Goal: Task Accomplishment & Management: Manage account settings

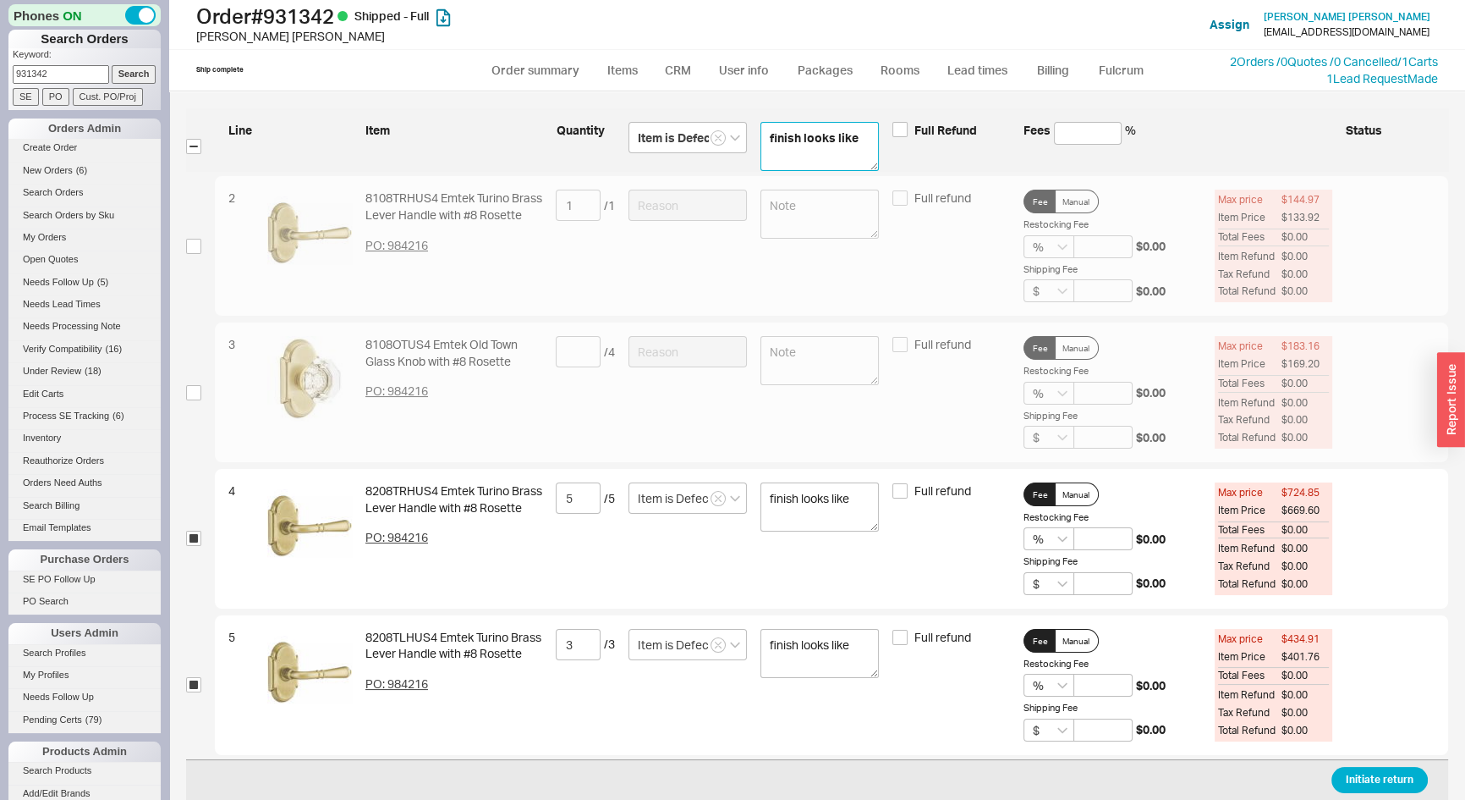
type textarea "finish looks like"
type textarea "finish looks like i"
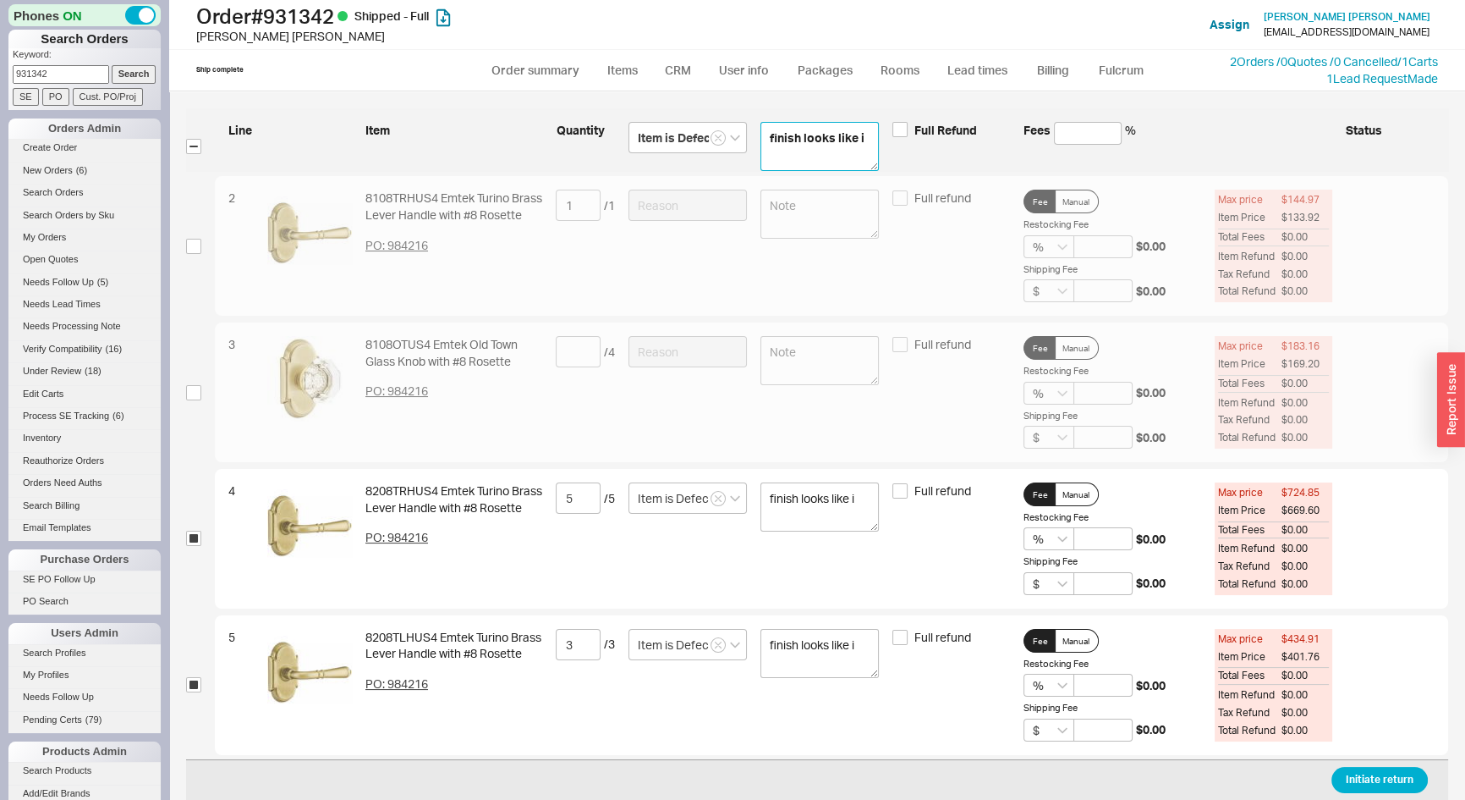
type textarea "finish looks like it"
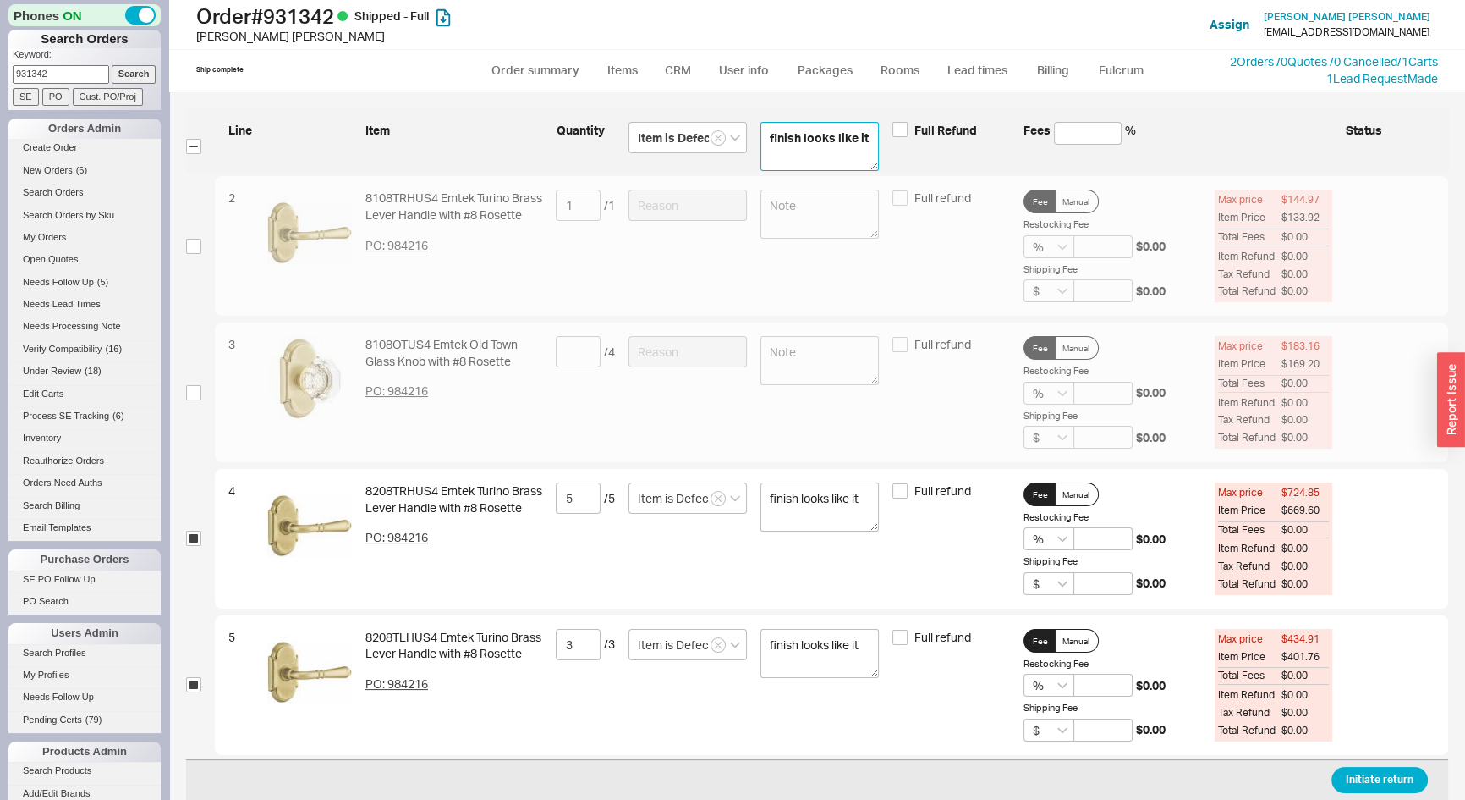
type textarea "finish looks like it"
type textarea "finish looks like it i"
type textarea "finish looks like it is"
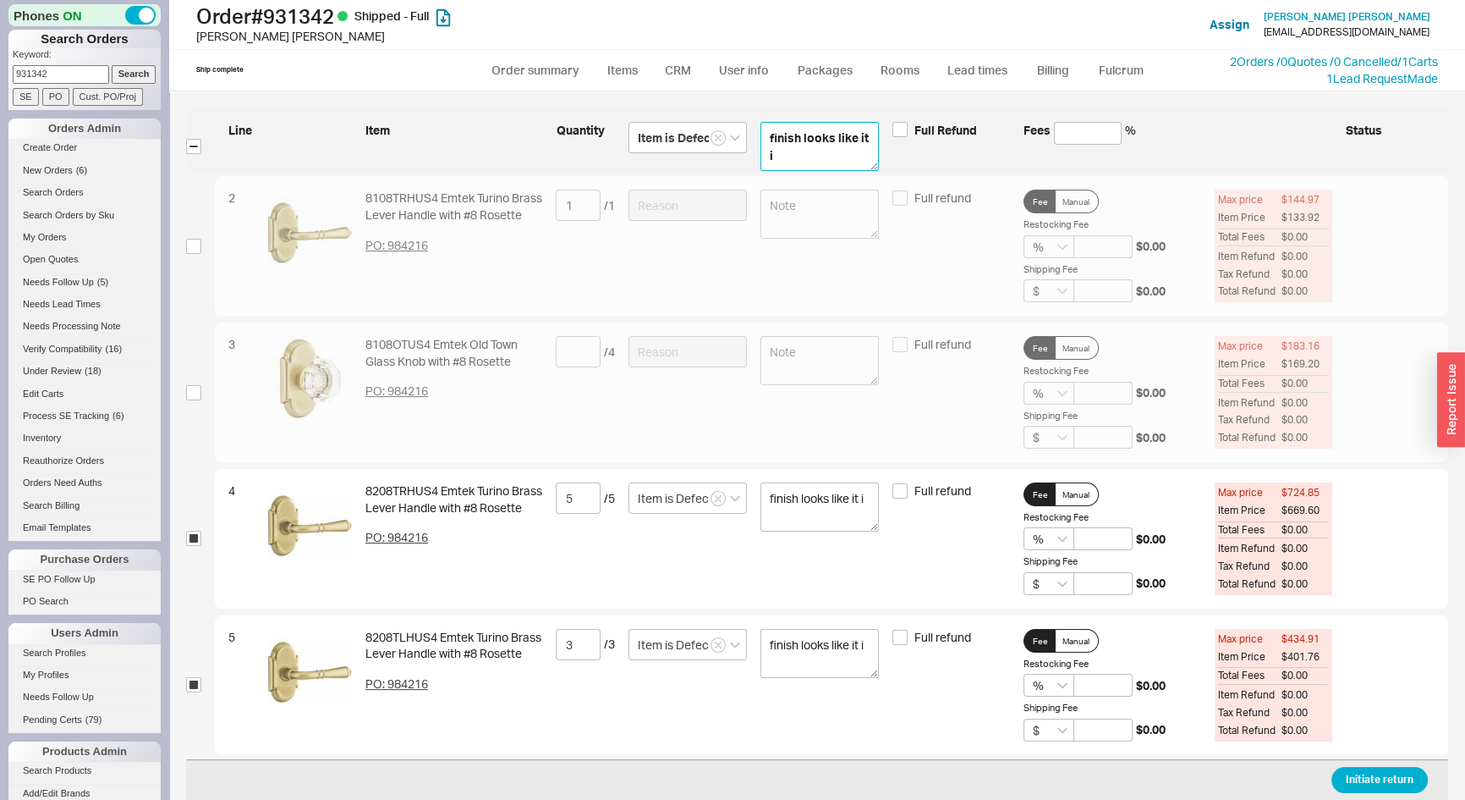
type textarea "finish looks like it is"
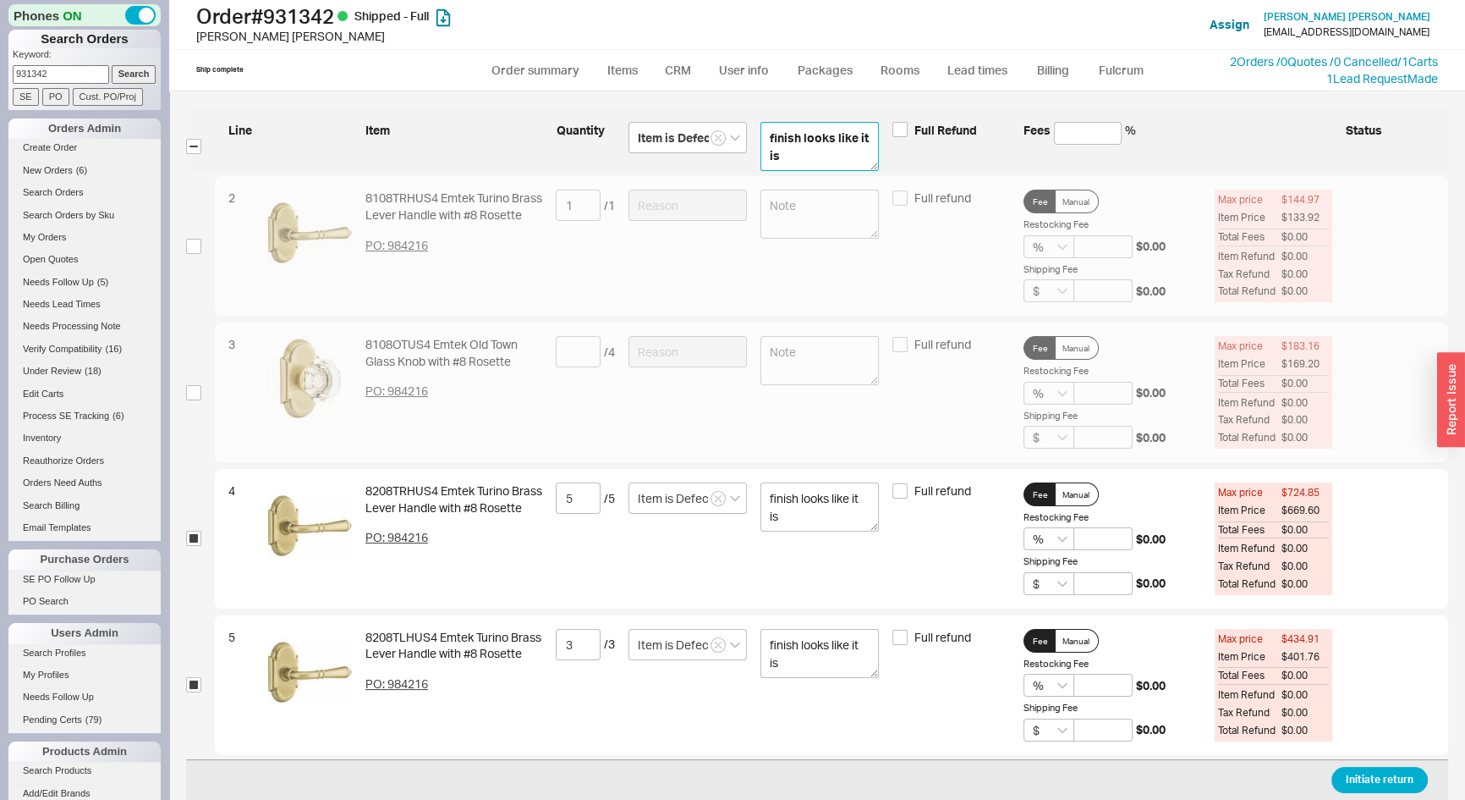
type textarea "finish looks like it is t"
type textarea "finish looks like it is ta"
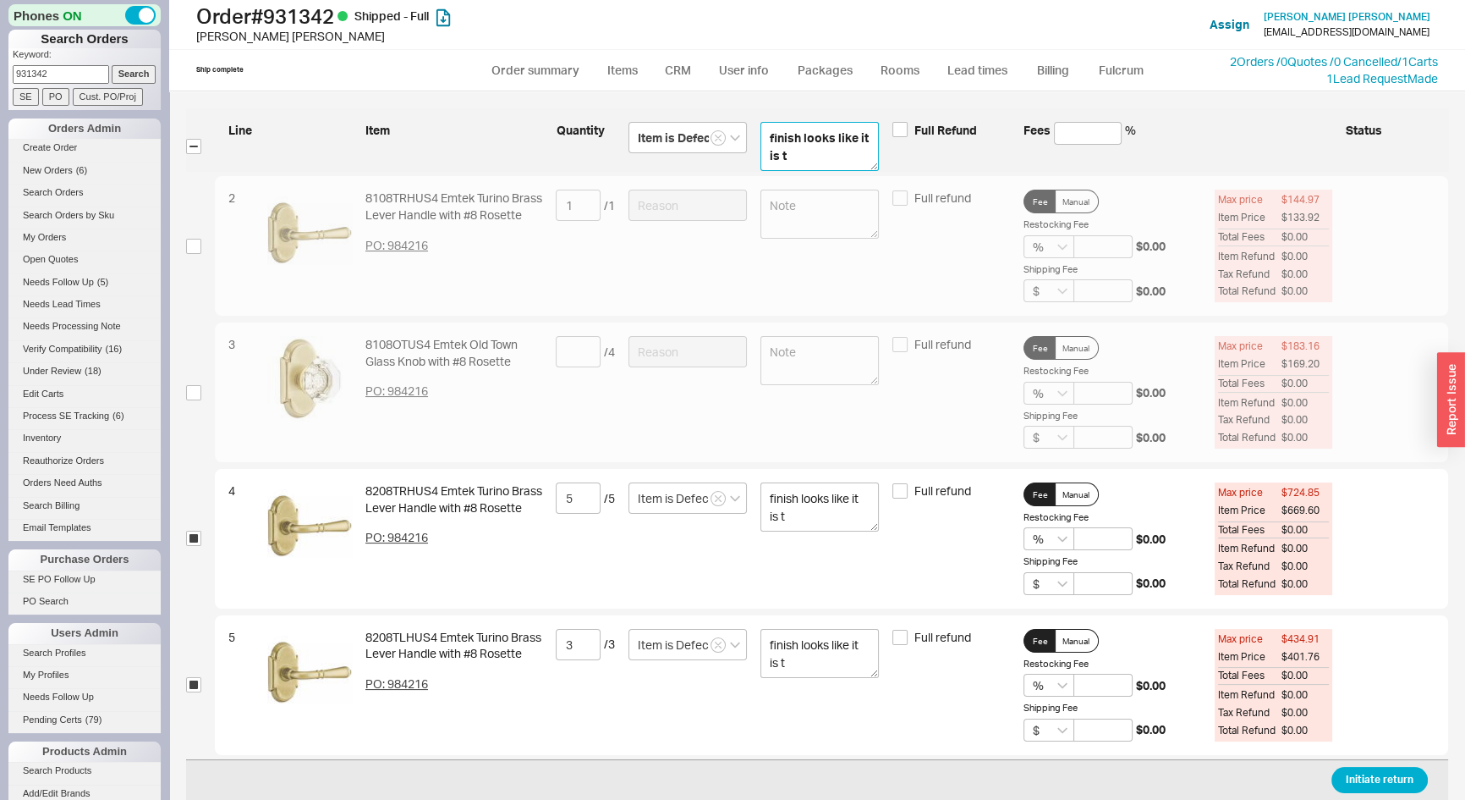
type textarea "finish looks like it is ta"
type textarea "finish looks like it is tar"
type textarea "finish looks like it is tarn"
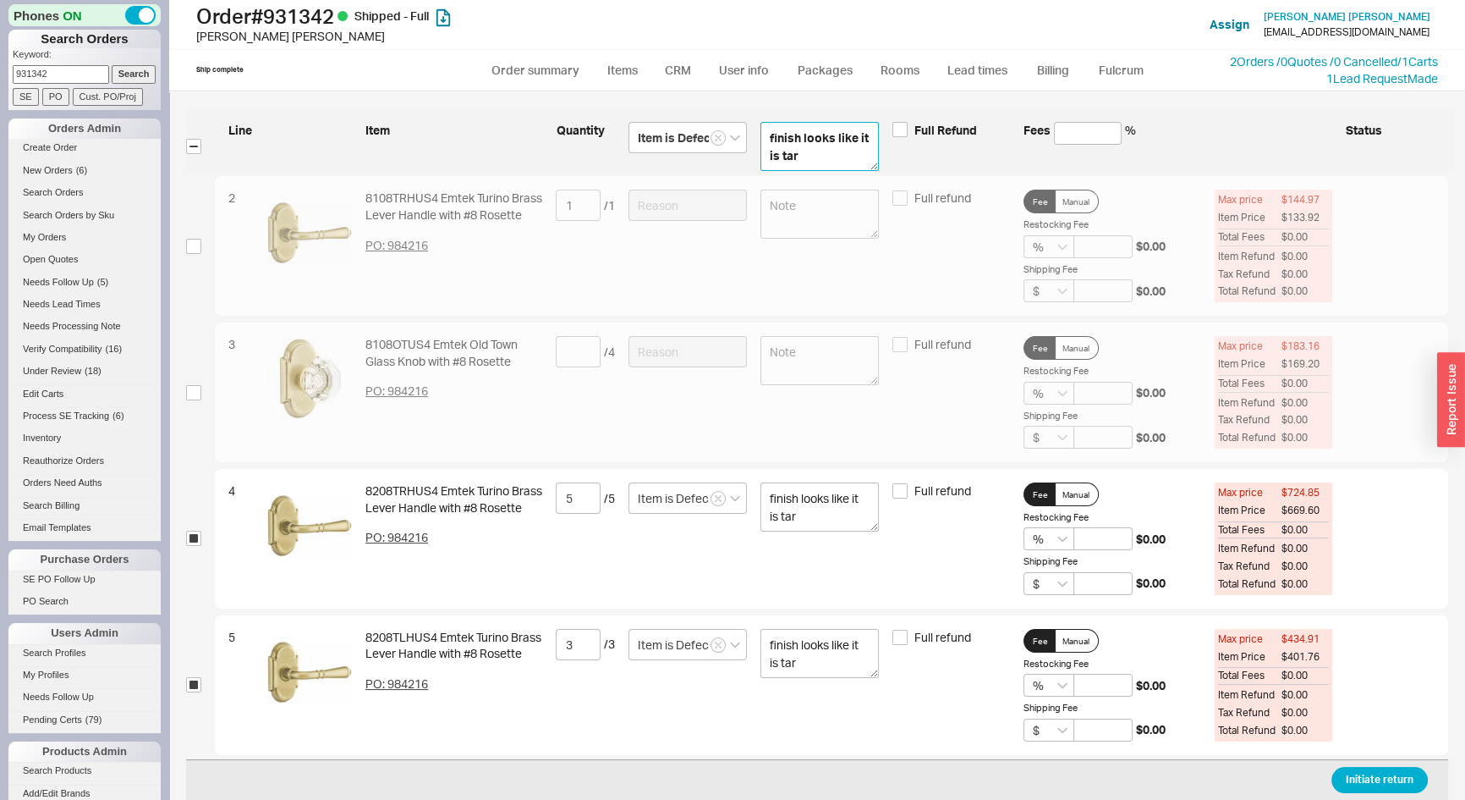
type textarea "finish looks like it is tarn"
type textarea "finish looks like it is tarni"
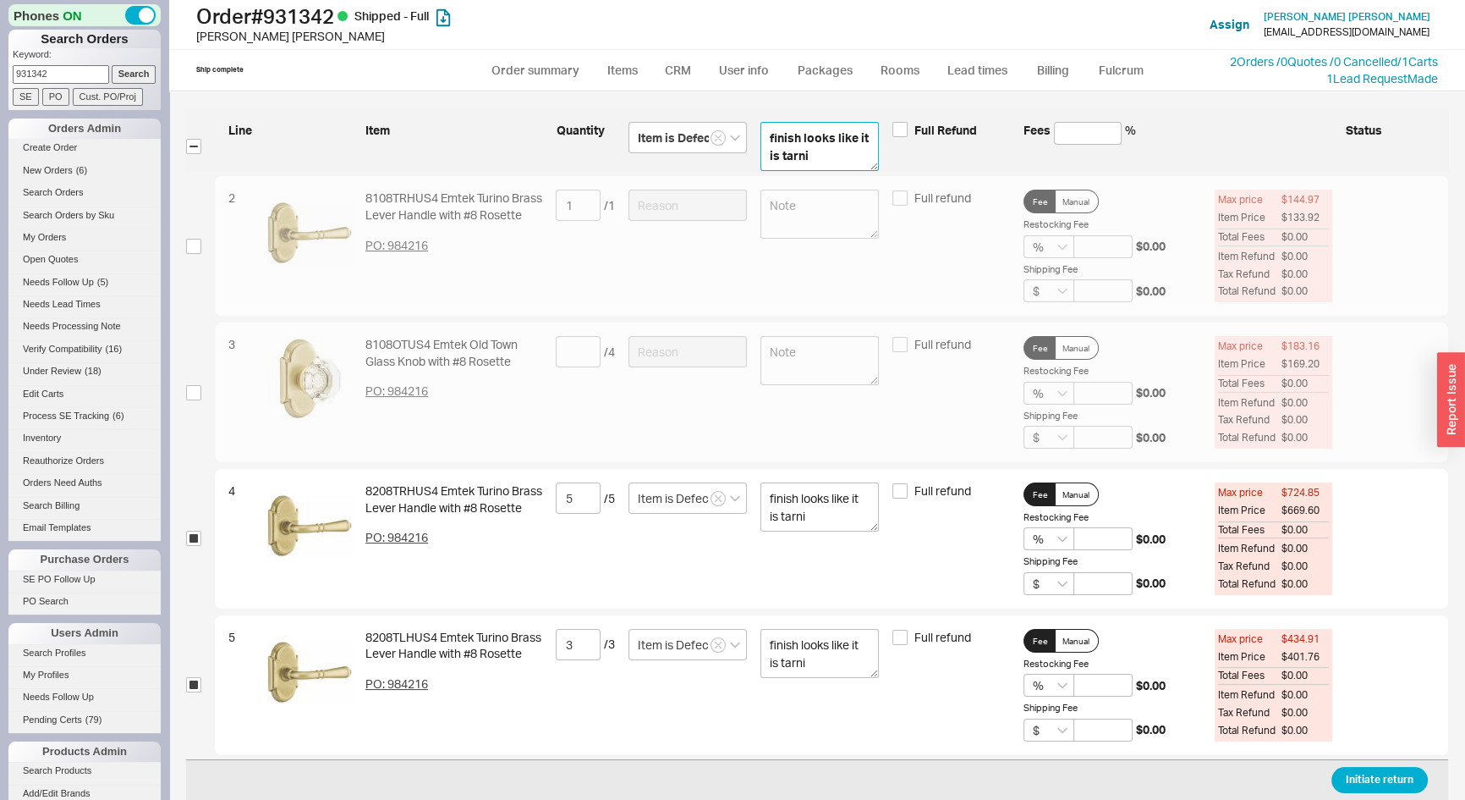
type textarea "finish looks like it is tarnis"
type textarea "finish looks like it is tarnish"
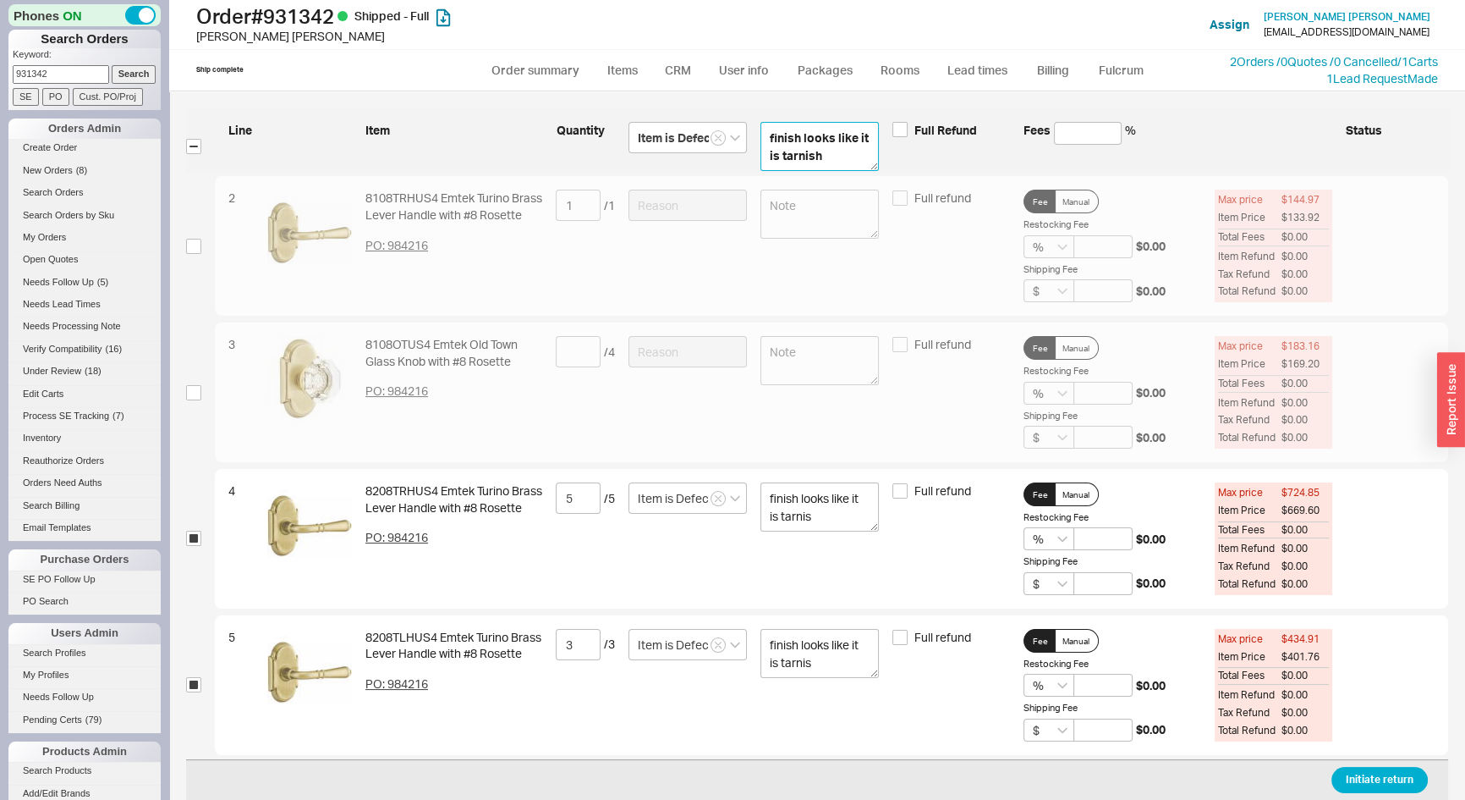
type textarea "finish looks like it is tarnish"
type textarea "finish looks like it is tarnishi"
type textarea "finish looks like it is tarnishin"
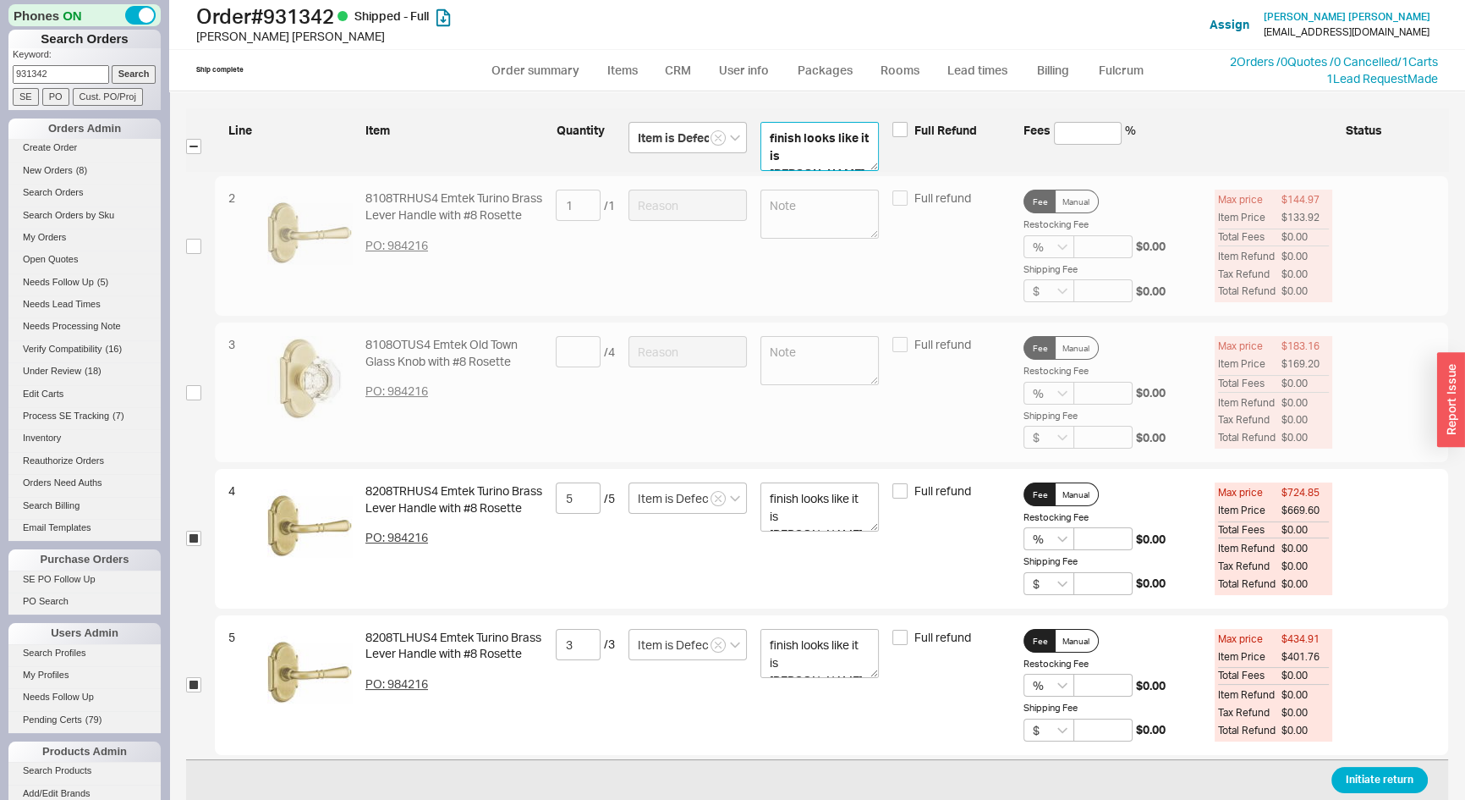
type textarea "finish looks like it is tarnishin"
type textarea "finish looks like it is tarnishing"
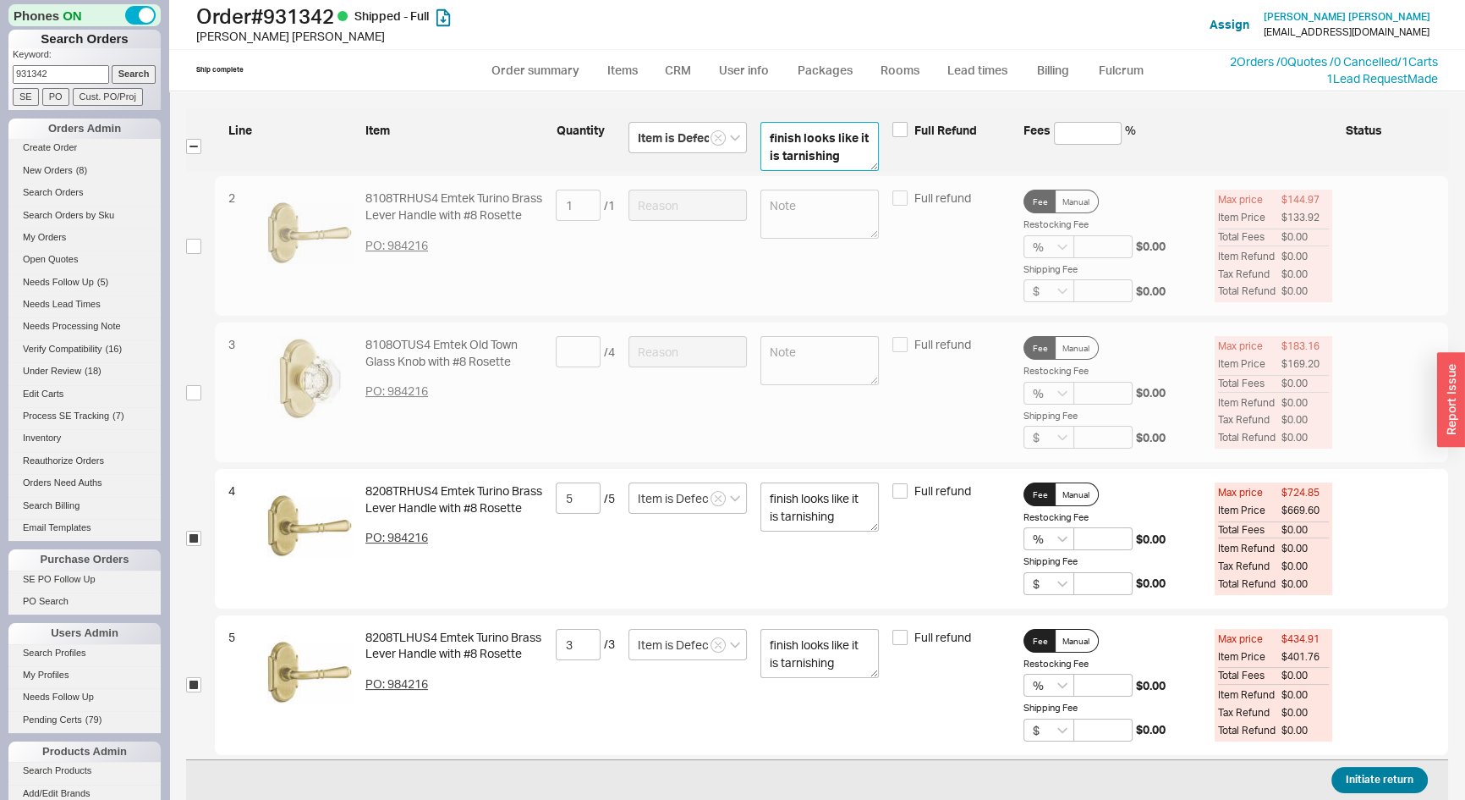
type textarea "finish looks like it is tarnishing"
click at [1387, 769] on button "Initiate return" at bounding box center [1380, 780] width 96 height 26
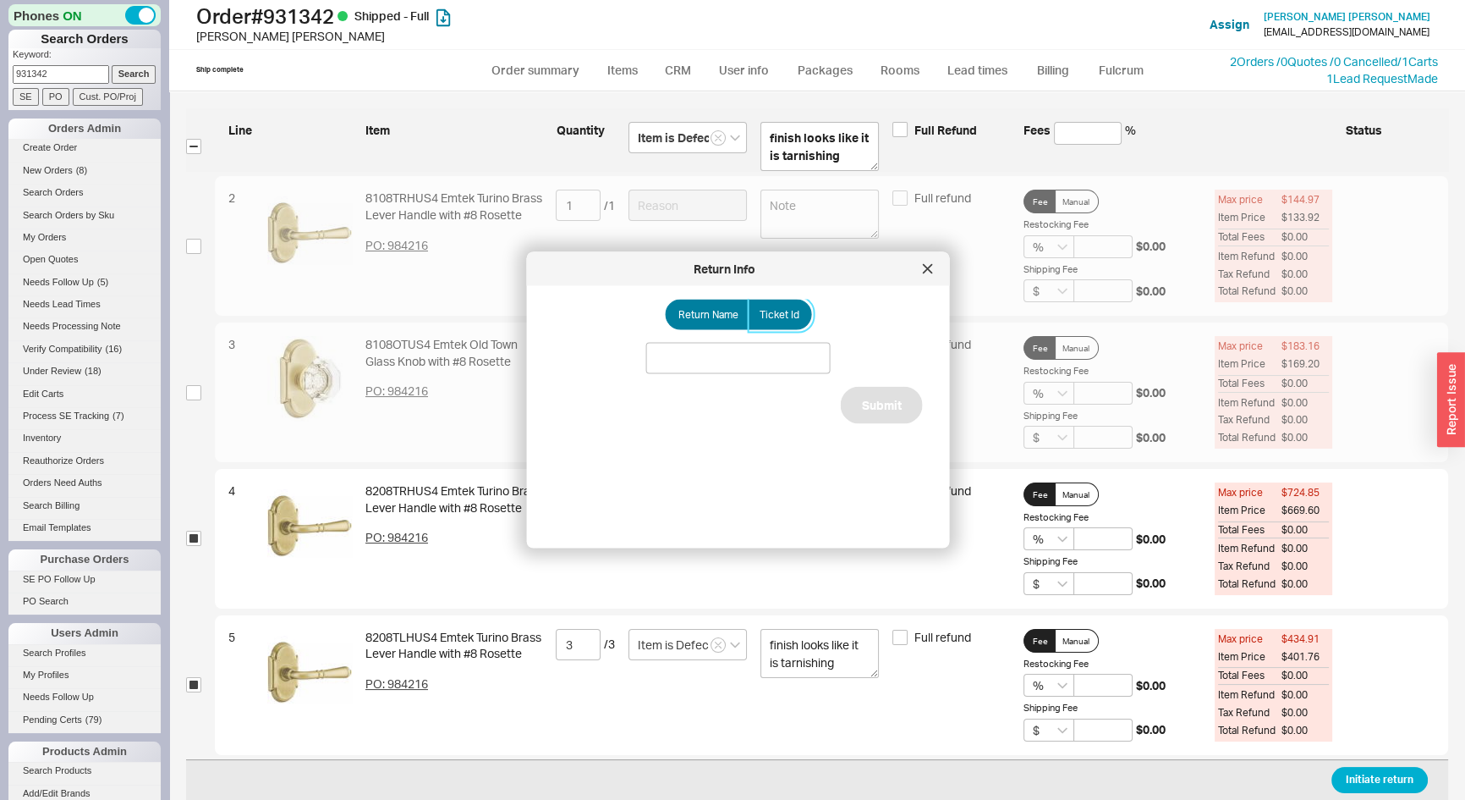
click at [786, 316] on span "Ticket Id" at bounding box center [780, 315] width 40 height 14
click at [0, 0] on input "Ticket Id" at bounding box center [0, 0] width 0 height 0
click at [780, 344] on input at bounding box center [738, 358] width 184 height 31
type input "185959"
click at [865, 412] on button "Submit" at bounding box center [882, 424] width 82 height 37
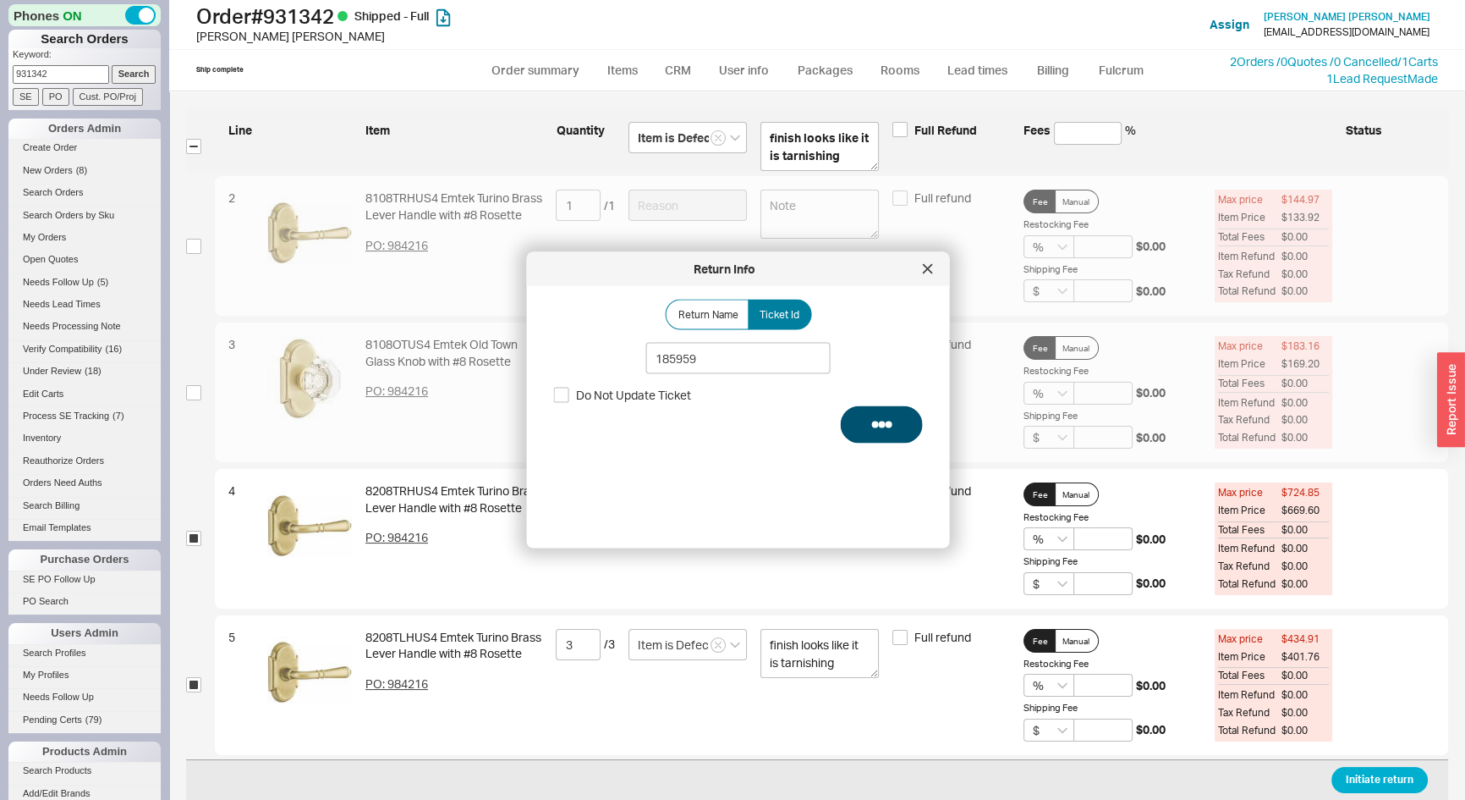
select select "*"
select select "LOW"
select select "3"
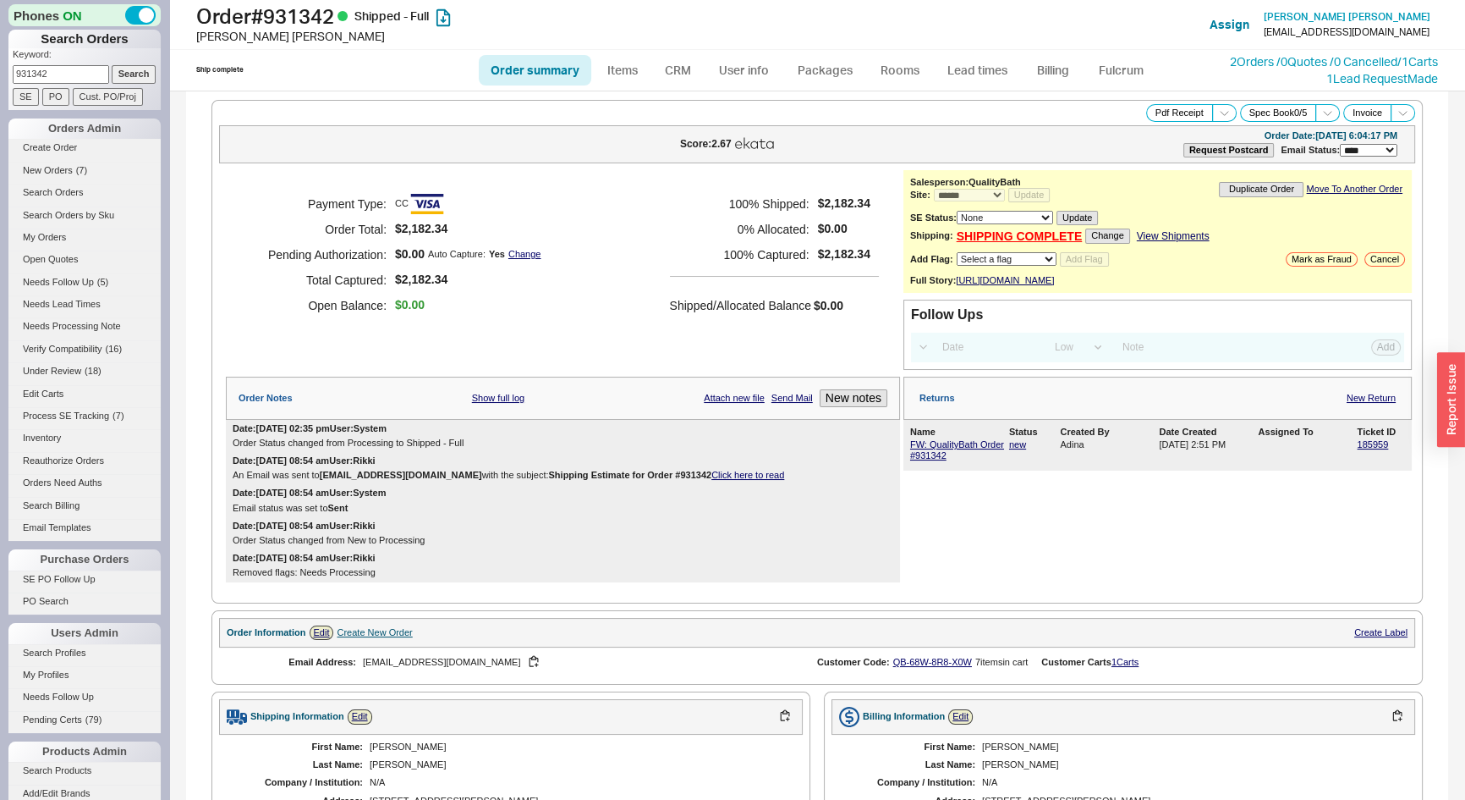
drag, startPoint x: 88, startPoint y: 68, endPoint x: 0, endPoint y: 76, distance: 88.4
click at [0, 76] on div "Phones ON Search Orders Keyword: 931342 Search SE PO Cust. PO/Proj Orders Admin…" at bounding box center [84, 400] width 169 height 800
type input "842532"
click at [112, 65] on input "Search" at bounding box center [134, 74] width 45 height 18
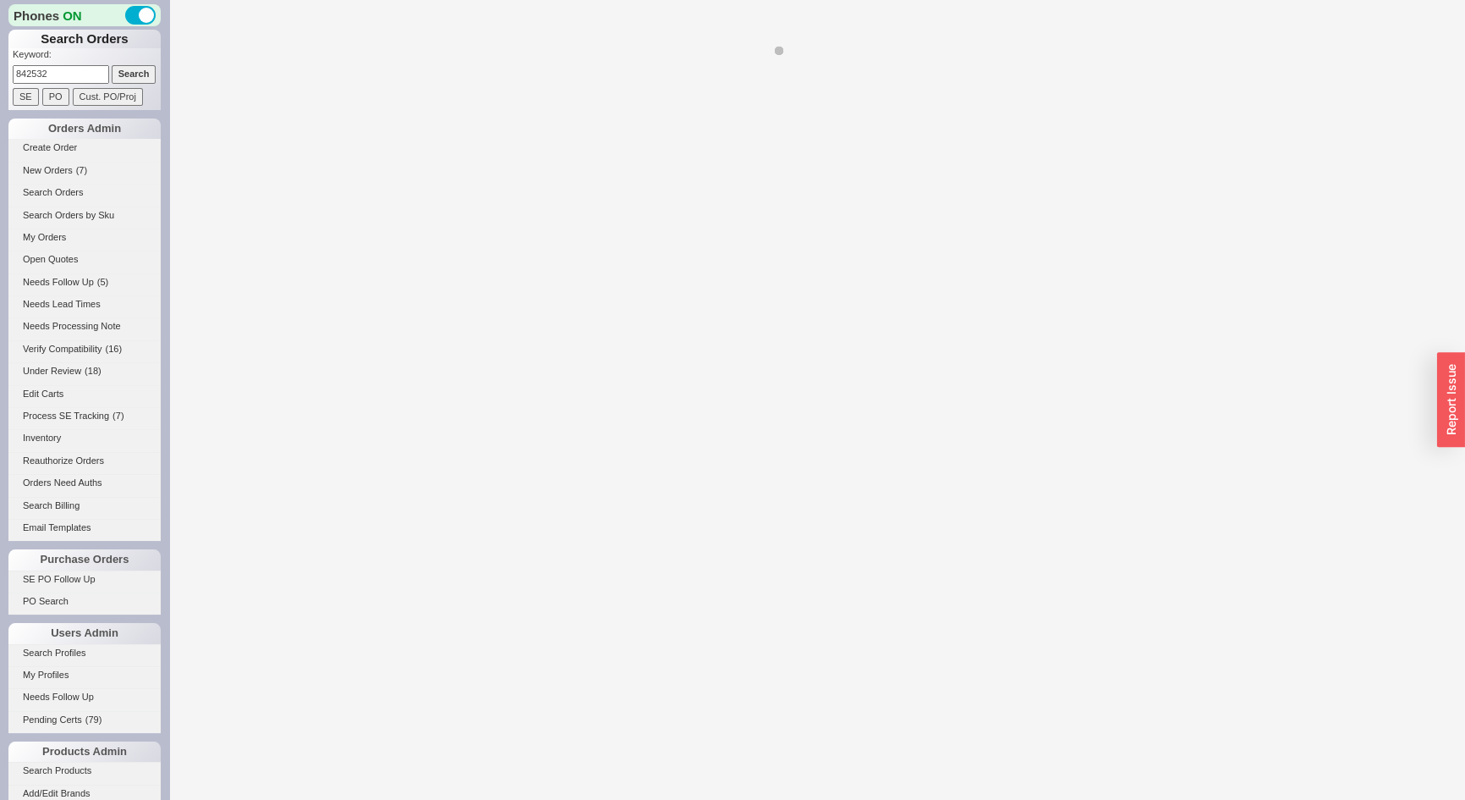
select select "*"
select select "LOW"
select select "3"
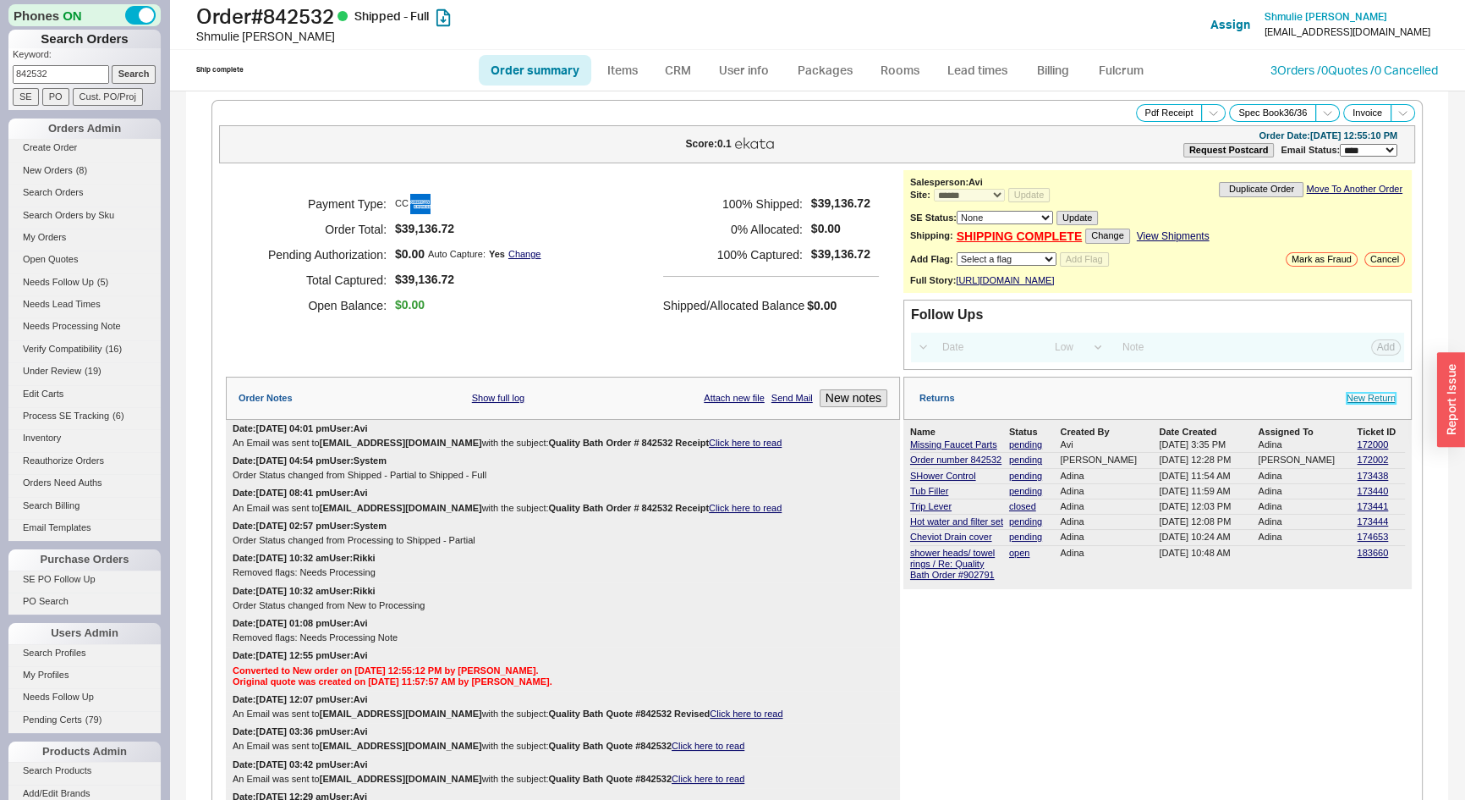
drag, startPoint x: 1339, startPoint y: 406, endPoint x: 1313, endPoint y: 411, distance: 26.7
click at [1347, 404] on link "New Return" at bounding box center [1371, 398] width 49 height 11
